Goal: Information Seeking & Learning: Find specific fact

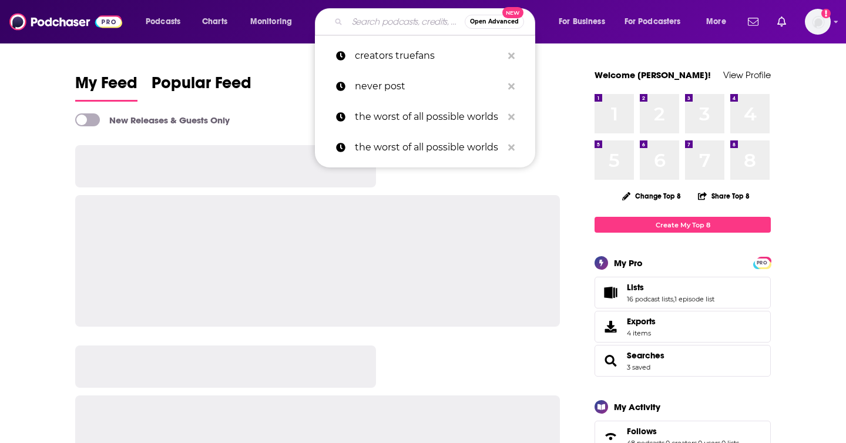
click at [378, 26] on input "Search podcasts, credits, & more..." at bounding box center [406, 21] width 118 height 19
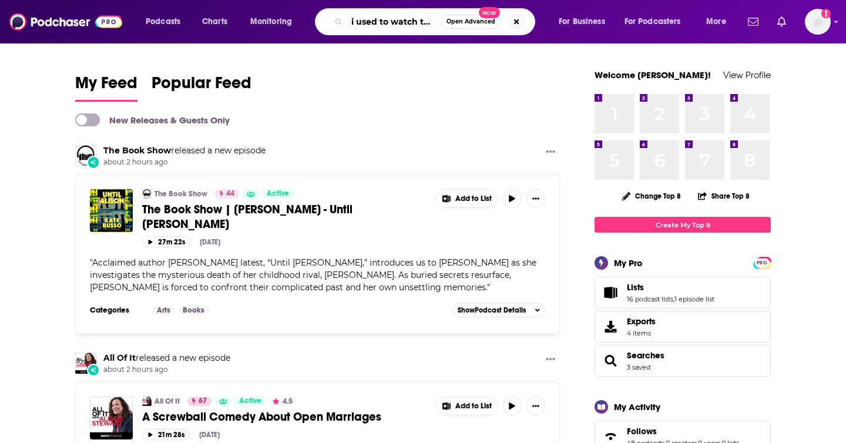
scroll to position [0, 5]
type input "i used to watch this?"
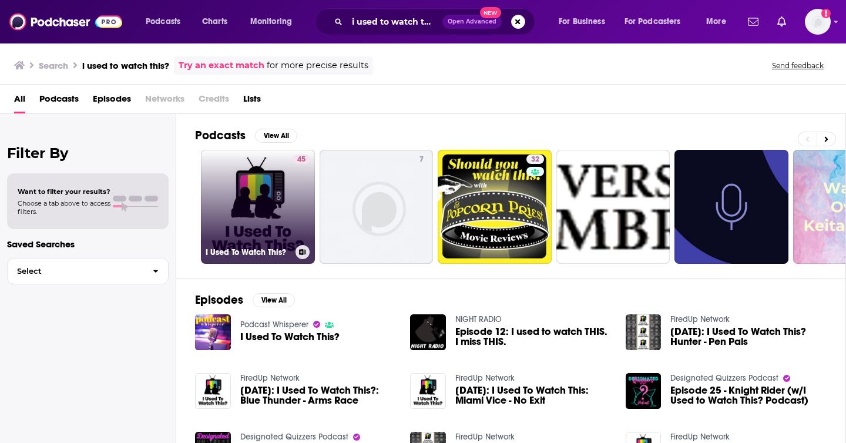
click at [215, 178] on link "45 I Used To Watch This?" at bounding box center [258, 207] width 114 height 114
